Goal: Obtain resource: Download file/media

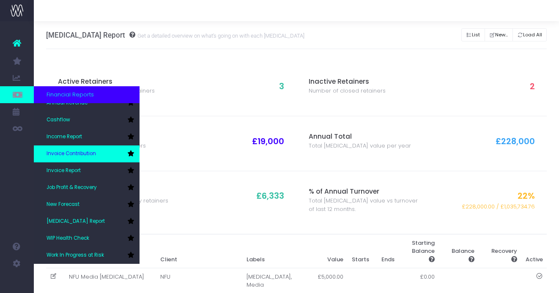
scroll to position [25, 0]
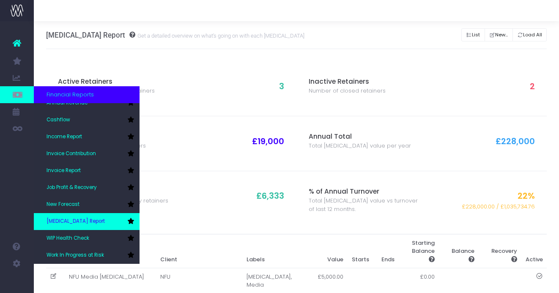
click at [104, 226] on link "[MEDICAL_DATA] Report" at bounding box center [87, 221] width 106 height 17
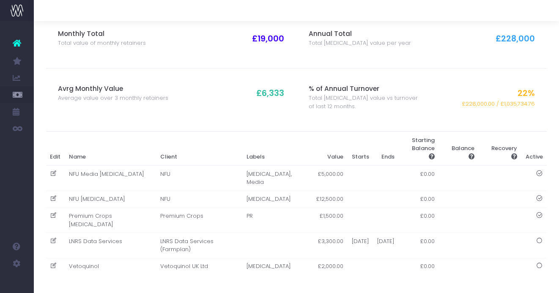
scroll to position [102, 0]
click at [93, 198] on td "NFU [MEDICAL_DATA]" at bounding box center [110, 199] width 91 height 17
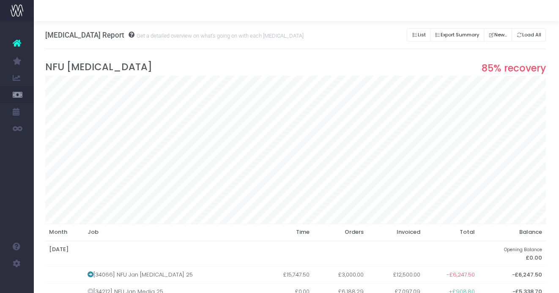
scroll to position [0, 1]
click at [462, 38] on button "Export Summary" at bounding box center [457, 34] width 54 height 13
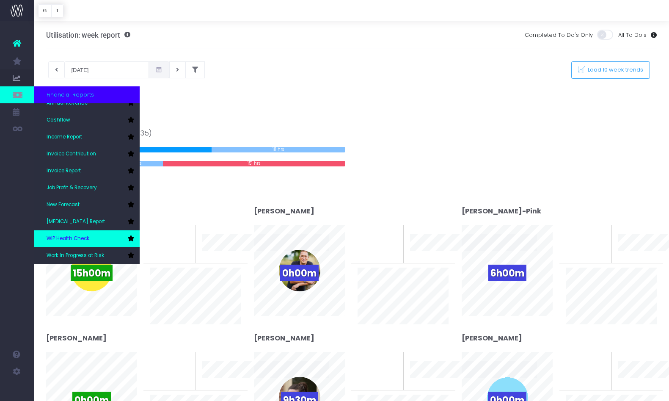
scroll to position [25, 0]
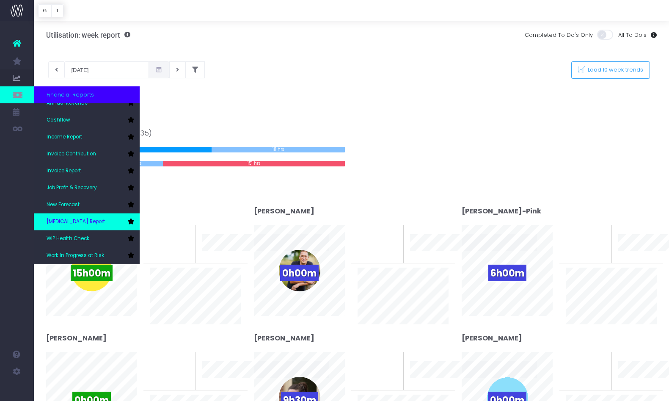
click at [63, 225] on link "[MEDICAL_DATA] Report" at bounding box center [87, 221] width 106 height 17
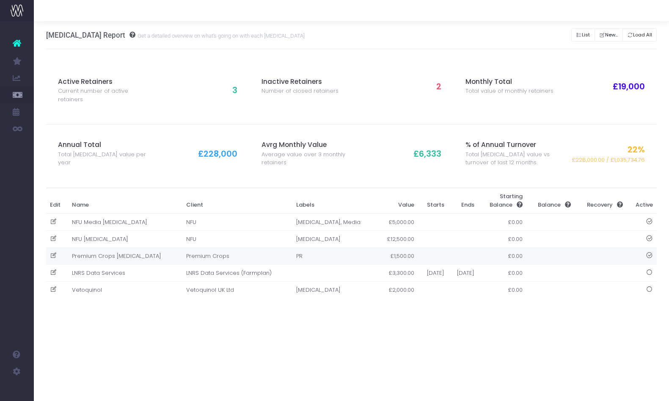
click at [103, 251] on td "Premium Crops [MEDICAL_DATA]" at bounding box center [125, 255] width 114 height 17
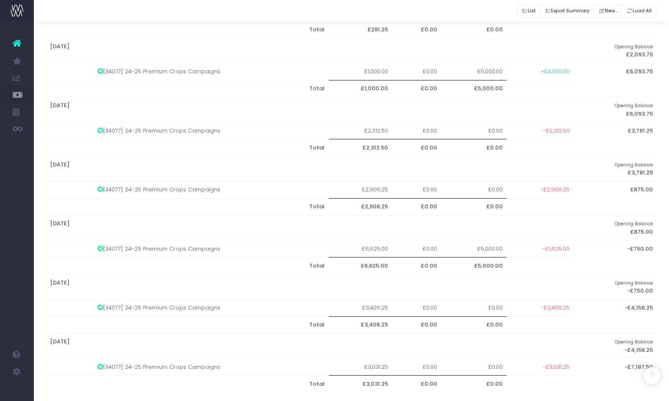
scroll to position [497, 0]
click at [546, 11] on button "Export Summary" at bounding box center [567, 10] width 54 height 13
